Goal: Obtain resource: Download file/media

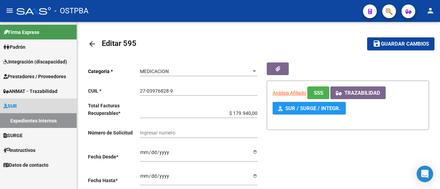
click at [38, 122] on link "Expedientes Internos" at bounding box center [38, 120] width 77 height 15
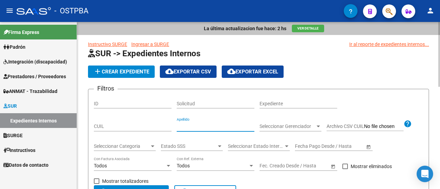
click at [205, 127] on input "Apellido" at bounding box center [216, 127] width 78 height 6
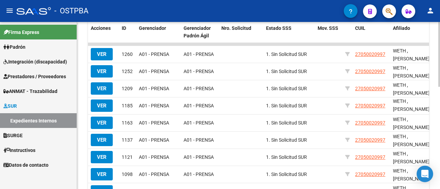
scroll to position [126, 0]
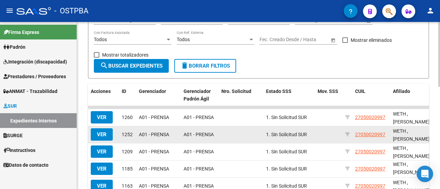
type input "weth"
click at [104, 133] on span "VER" at bounding box center [102, 135] width 10 height 6
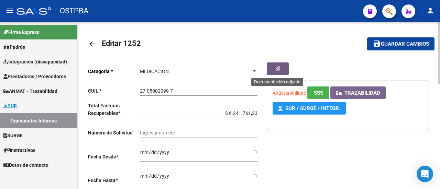
click at [278, 67] on icon "button" at bounding box center [278, 68] width 4 height 5
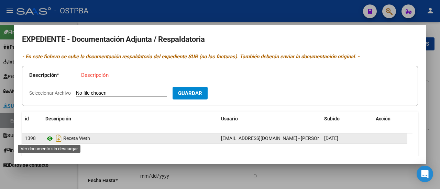
click at [49, 139] on icon at bounding box center [49, 139] width 9 height 8
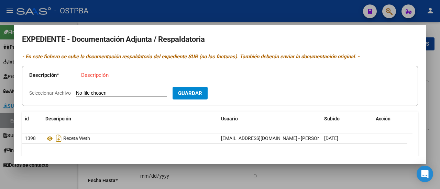
click at [276, 40] on h2 "EXPEDIENTE - Documentación Adjunta / Respaldatoria" at bounding box center [220, 39] width 396 height 13
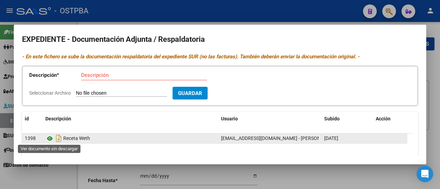
click at [49, 136] on icon at bounding box center [49, 139] width 9 height 8
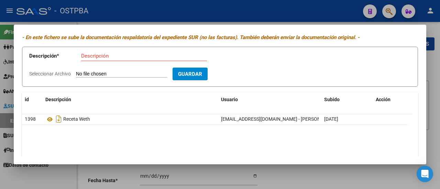
scroll to position [34, 0]
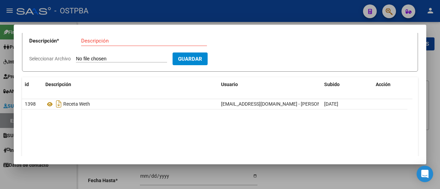
click at [51, 178] on div at bounding box center [220, 94] width 440 height 189
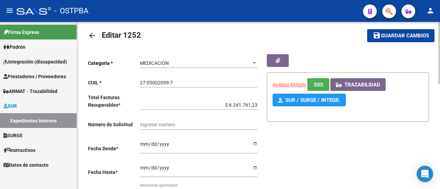
scroll to position [0, 0]
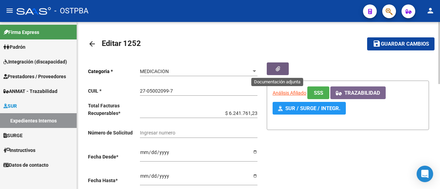
click at [277, 68] on icon "button" at bounding box center [278, 68] width 4 height 5
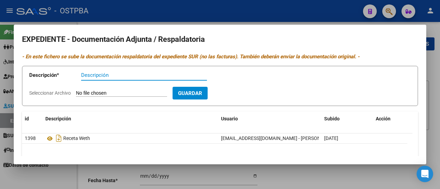
click at [41, 184] on div at bounding box center [220, 94] width 440 height 189
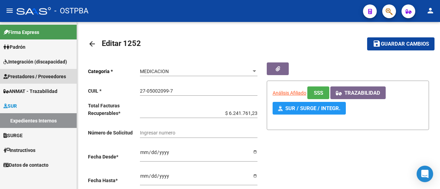
click at [30, 76] on span "Prestadores / Proveedores" at bounding box center [34, 77] width 63 height 8
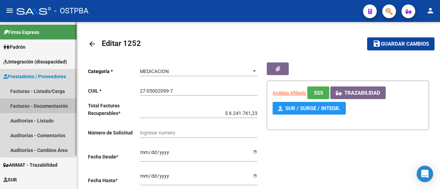
click at [40, 106] on link "Facturas - Documentación" at bounding box center [38, 106] width 77 height 15
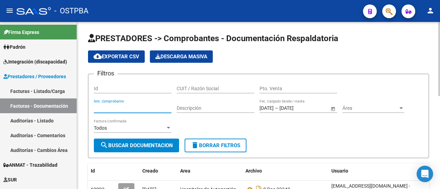
click at [121, 109] on input "Nro. Comprobante" at bounding box center [133, 109] width 78 height 6
type input "72215"
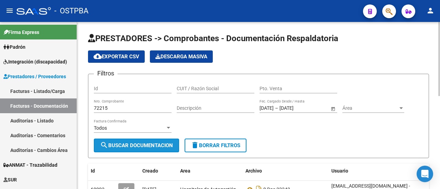
click at [131, 143] on span "search Buscar Documentacion" at bounding box center [136, 146] width 73 height 6
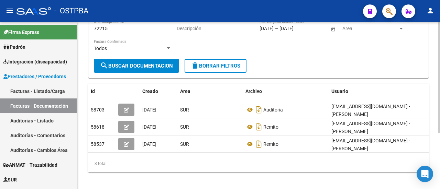
scroll to position [84, 0]
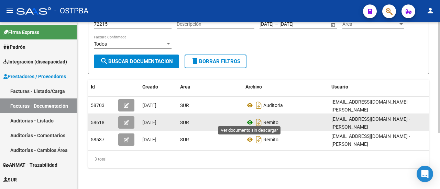
click at [252, 119] on icon at bounding box center [249, 123] width 9 height 8
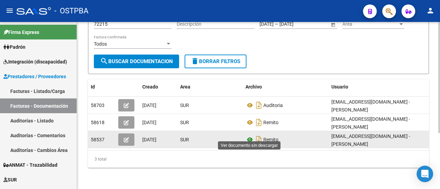
click at [249, 136] on icon at bounding box center [249, 140] width 9 height 8
